Goal: Use online tool/utility: Utilize a website feature to perform a specific function

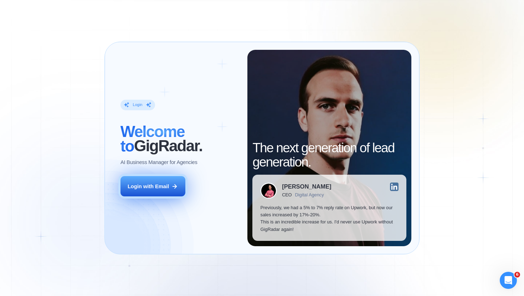
click at [173, 187] on icon at bounding box center [174, 186] width 6 height 6
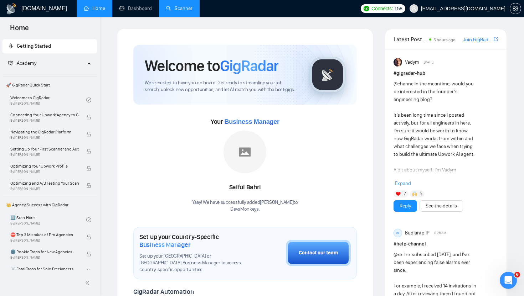
click at [172, 10] on link "Scanner" at bounding box center [179, 8] width 26 height 6
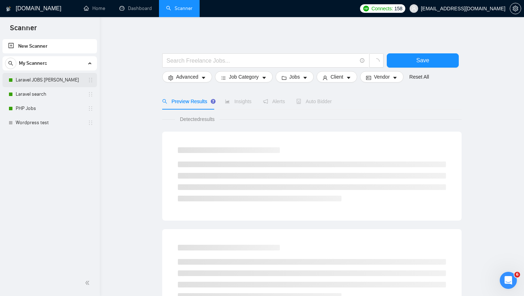
click at [58, 76] on link "Laravel JOBS [PERSON_NAME]" at bounding box center [50, 80] width 68 height 14
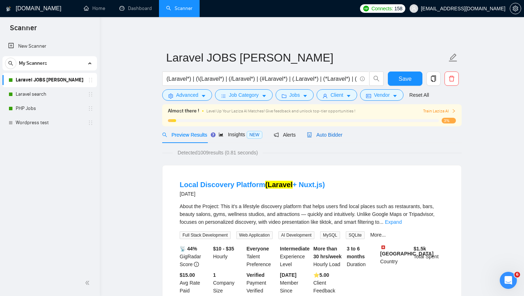
click at [336, 133] on span "Auto Bidder" at bounding box center [324, 135] width 35 height 6
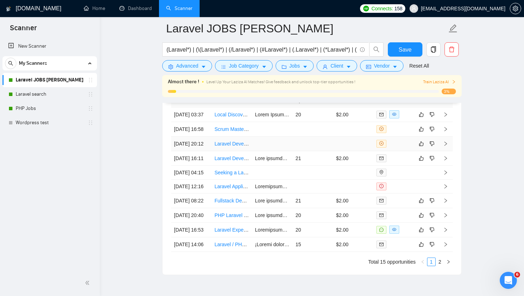
scroll to position [1752, 0]
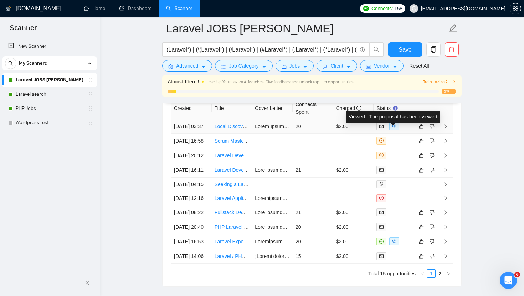
click at [393, 128] on icon "eye" at bounding box center [394, 125] width 4 height 3
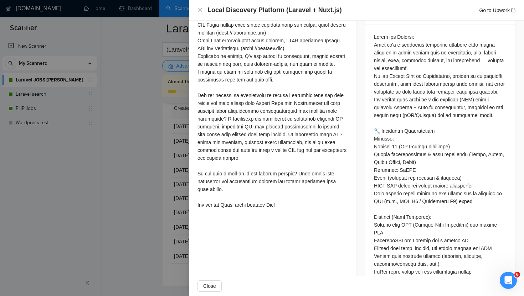
scroll to position [323, 0]
click at [152, 184] on div at bounding box center [262, 148] width 524 height 296
